Goal: Information Seeking & Learning: Learn about a topic

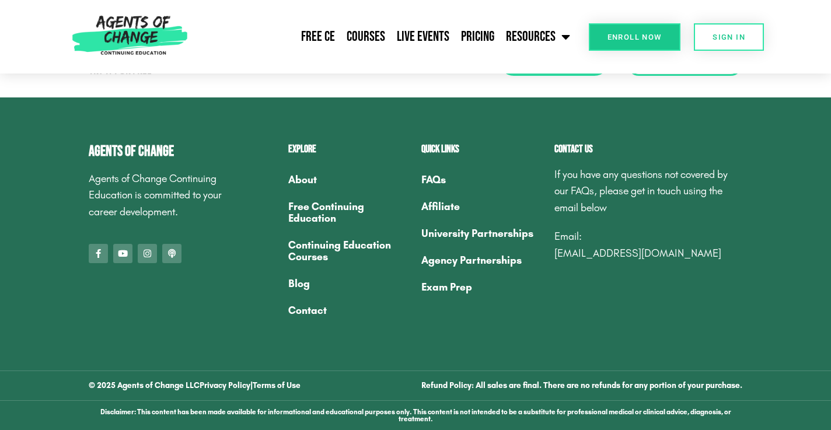
scroll to position [3935, 0]
click at [473, 233] on link "University Partnerships" at bounding box center [481, 233] width 121 height 27
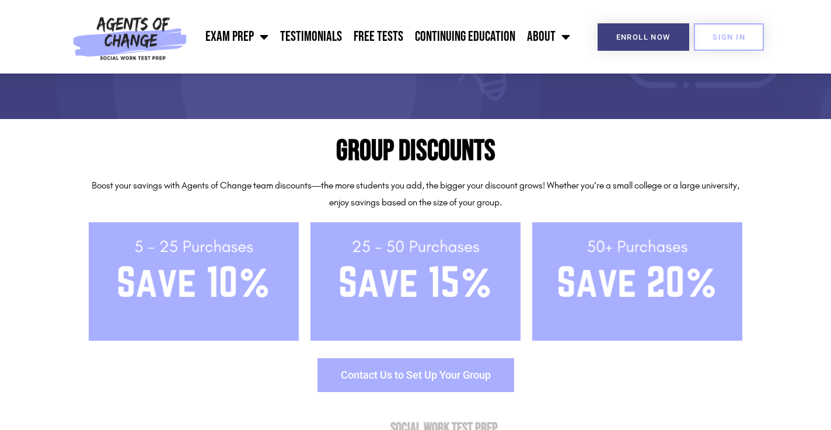
scroll to position [218, 0]
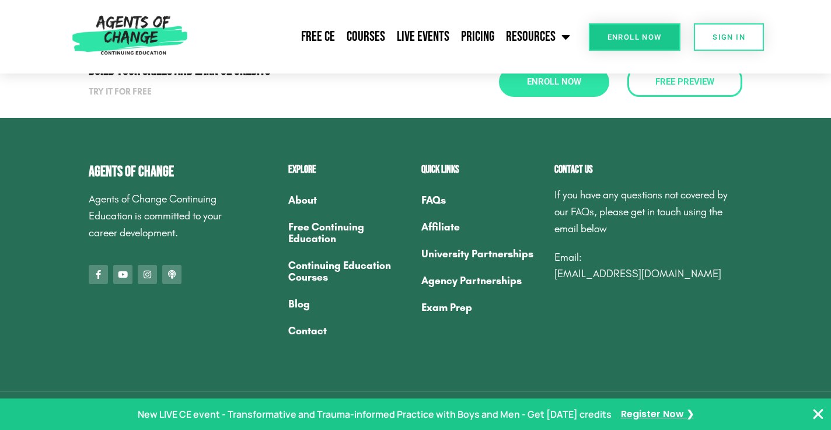
scroll to position [3935, 0]
